Goal: Navigation & Orientation: Find specific page/section

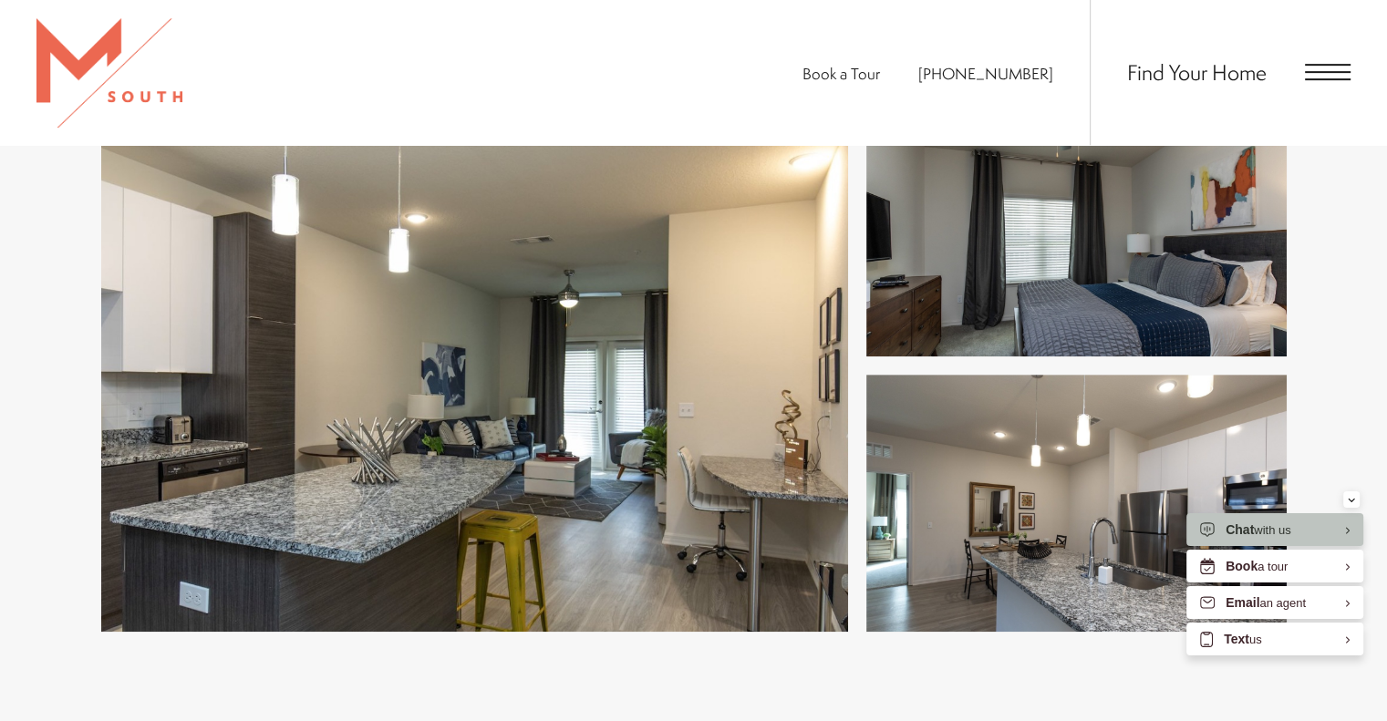
click at [1311, 56] on div "Find Your Home" at bounding box center [1220, 72] width 261 height 145
click at [1313, 82] on div "Find Your Home" at bounding box center [1220, 72] width 261 height 145
click at [1328, 73] on span "Open Menu" at bounding box center [1328, 72] width 46 height 16
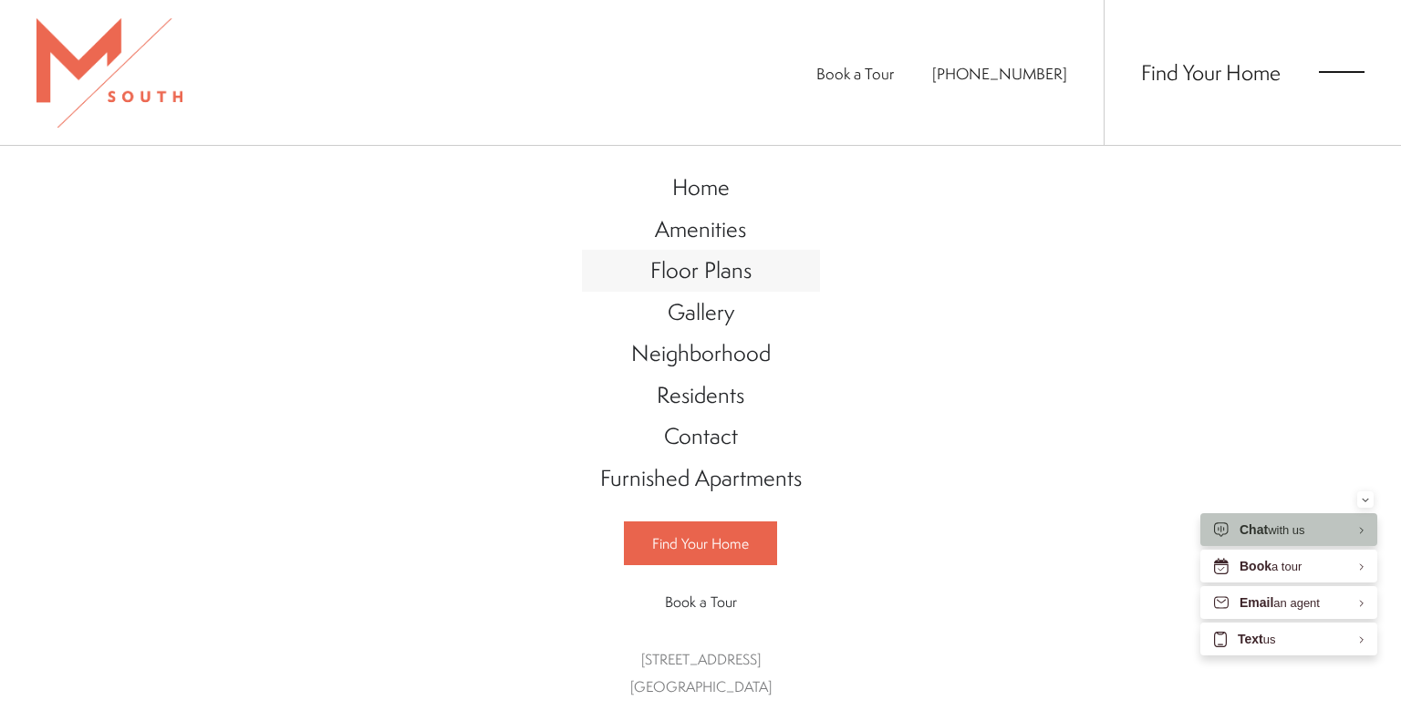
click at [697, 276] on span "Floor Plans" at bounding box center [700, 269] width 101 height 31
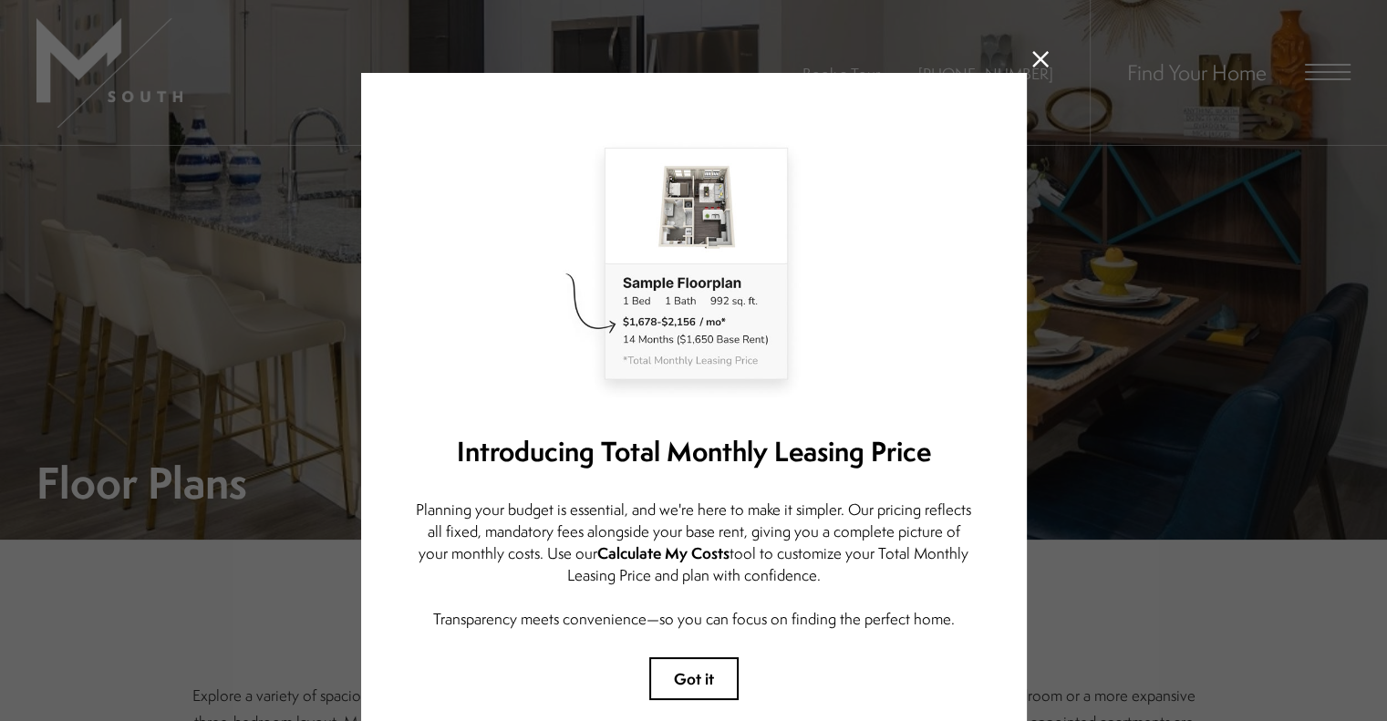
click at [1032, 61] on icon at bounding box center [1040, 59] width 16 height 16
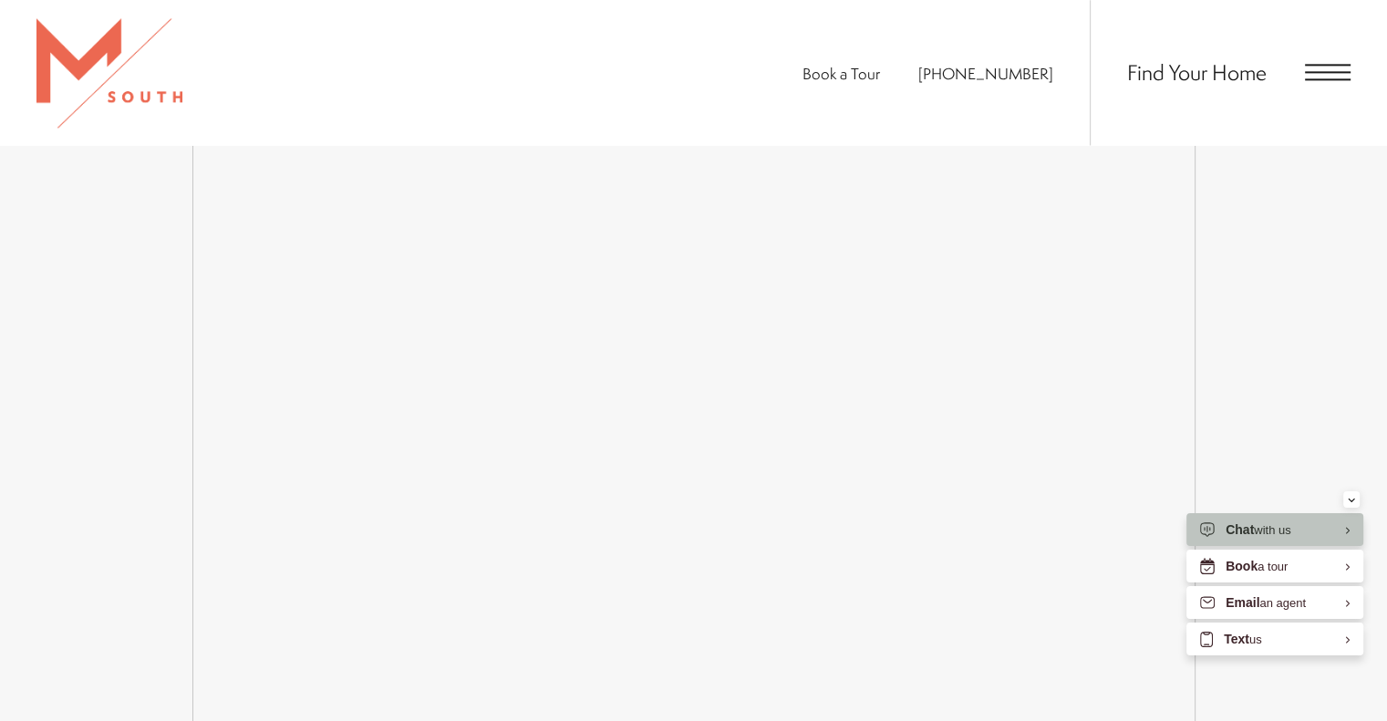
scroll to position [2539, 0]
